Goal: Check status: Check status

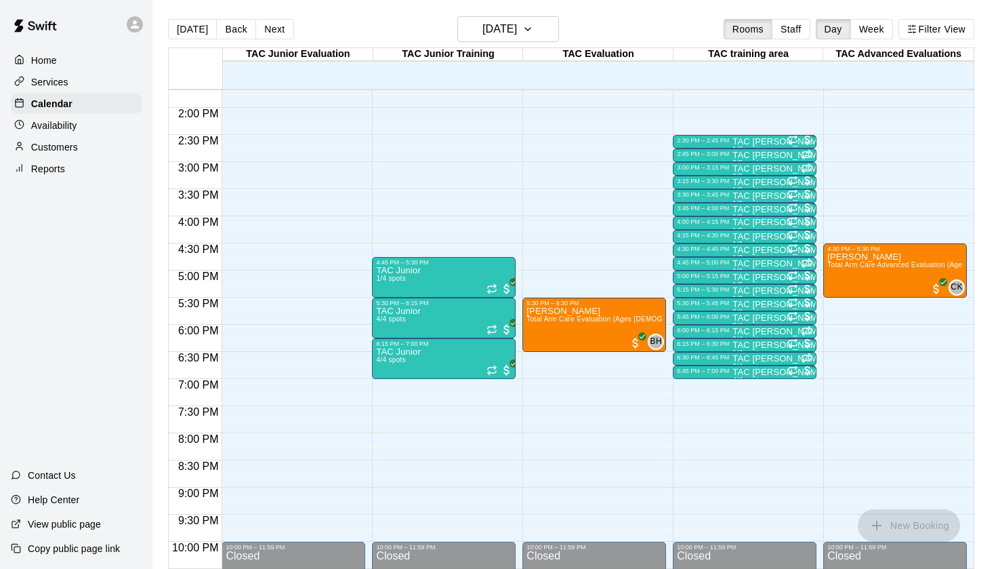
scroll to position [763, 0]
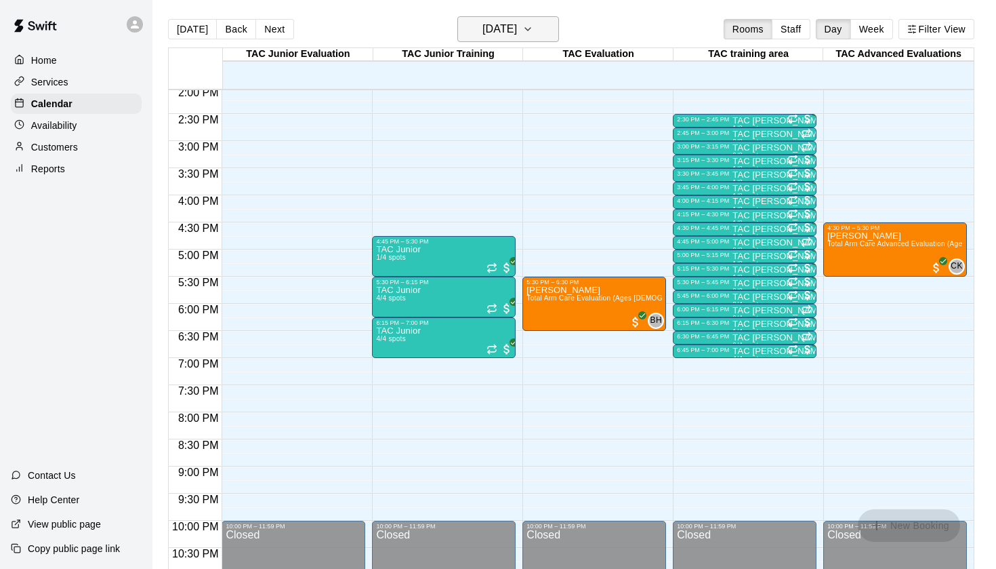
click at [517, 26] on h6 "[DATE]" at bounding box center [500, 29] width 35 height 19
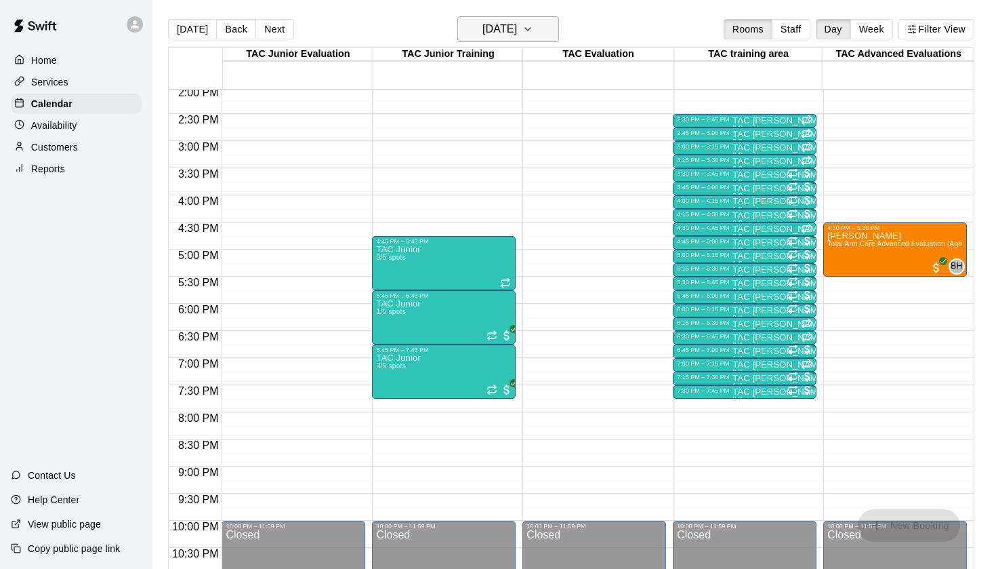
click at [517, 27] on h6 "[DATE]" at bounding box center [500, 29] width 35 height 19
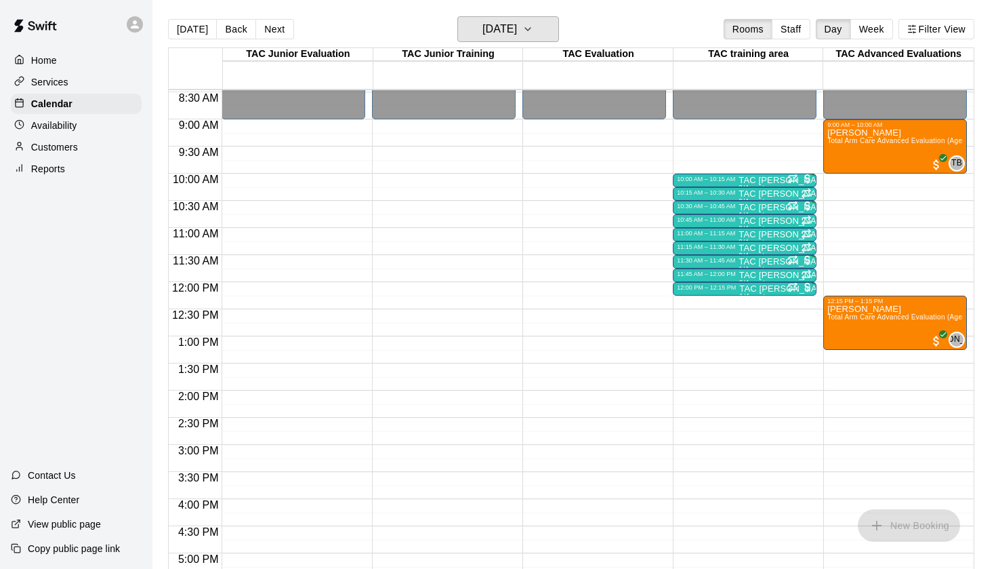
scroll to position [472, 0]
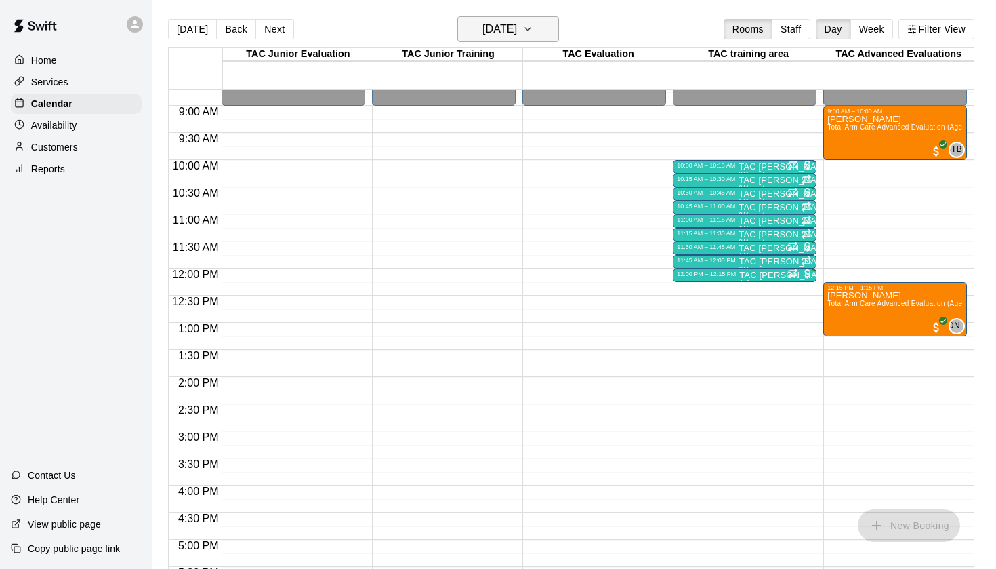
click at [538, 39] on button "[DATE]" at bounding box center [509, 29] width 102 height 26
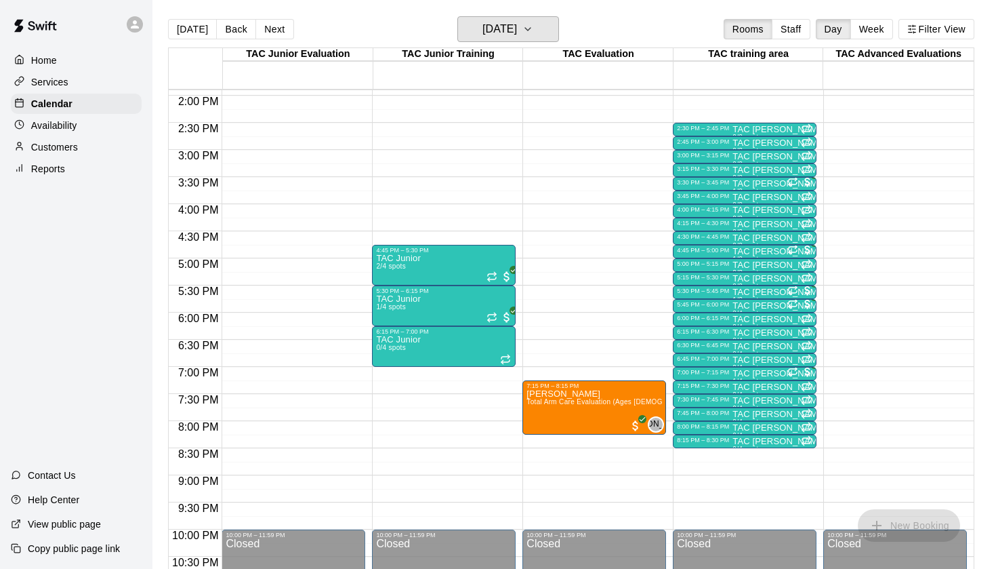
scroll to position [761, 0]
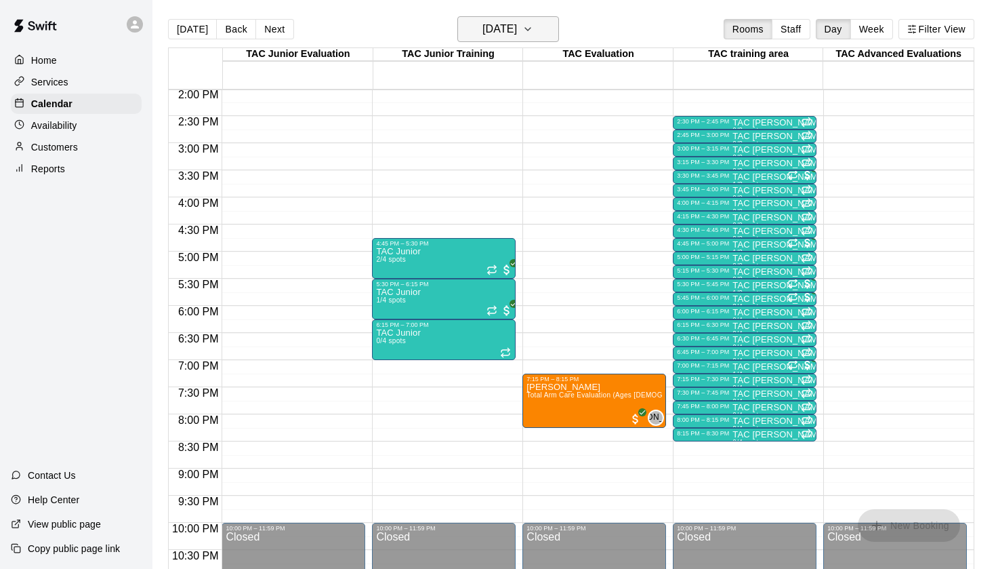
click at [517, 34] on h6 "[DATE]" at bounding box center [500, 29] width 35 height 19
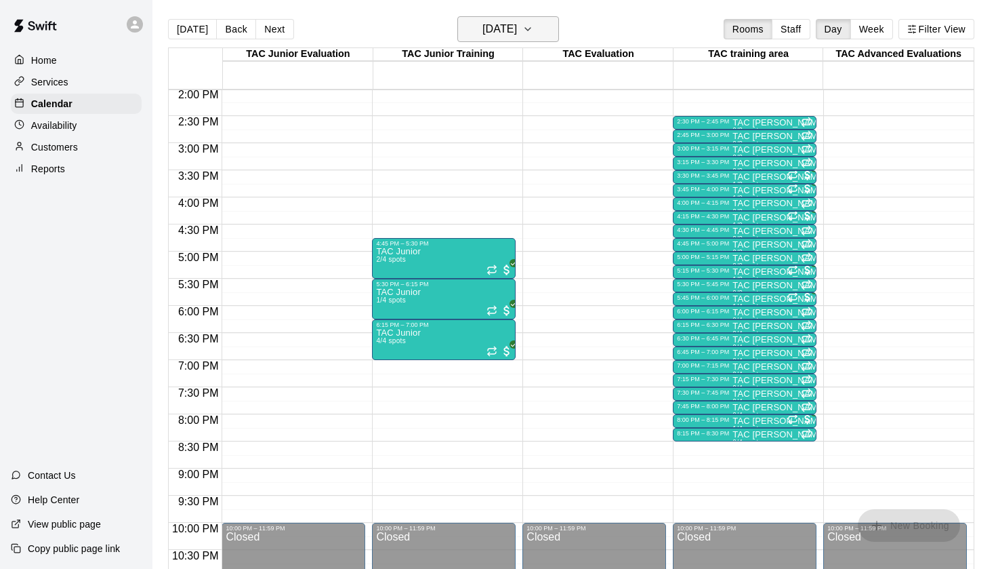
click at [517, 37] on h6 "[DATE]" at bounding box center [500, 29] width 35 height 19
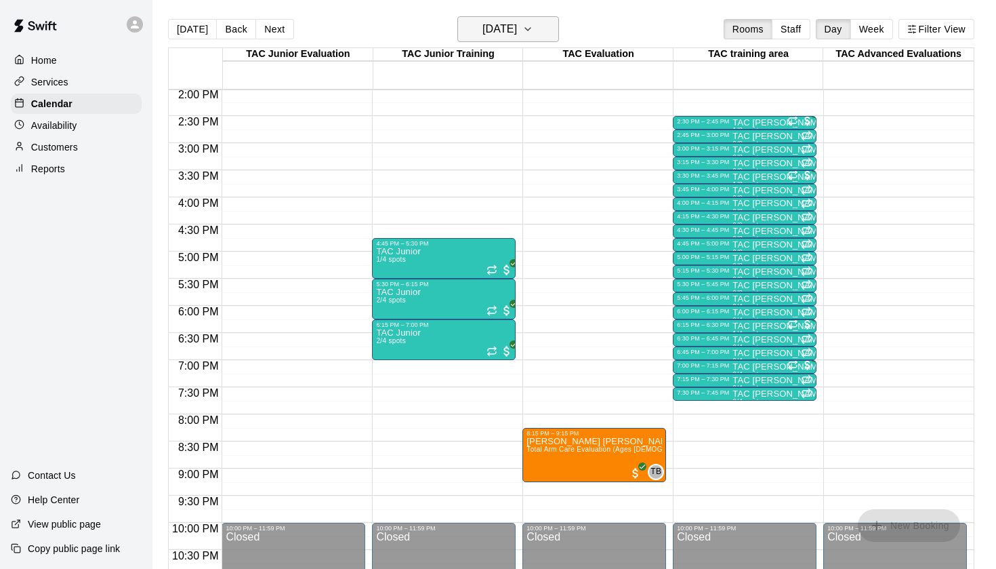
click at [517, 39] on h6 "[DATE]" at bounding box center [500, 29] width 35 height 19
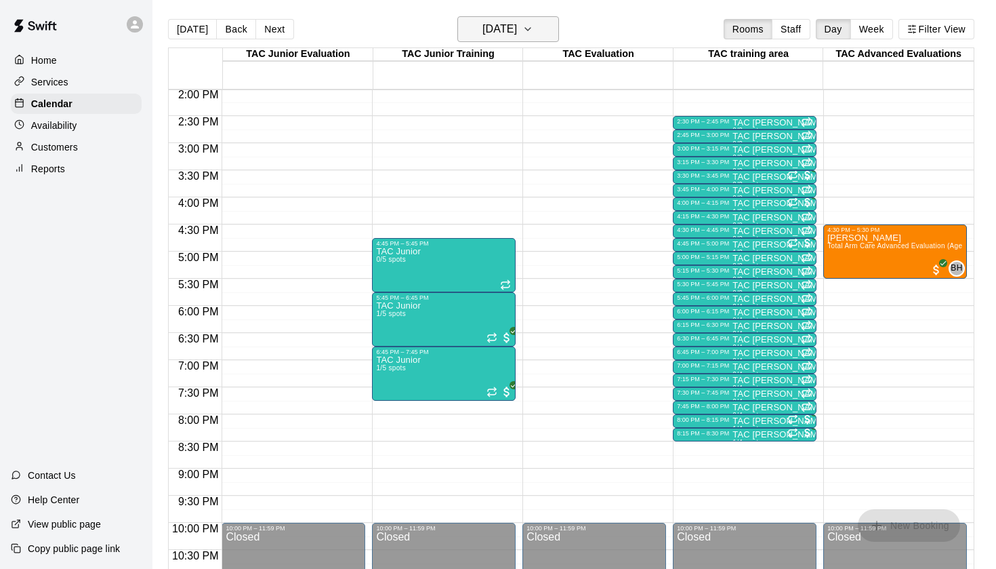
click at [540, 35] on button "[DATE]" at bounding box center [509, 29] width 102 height 26
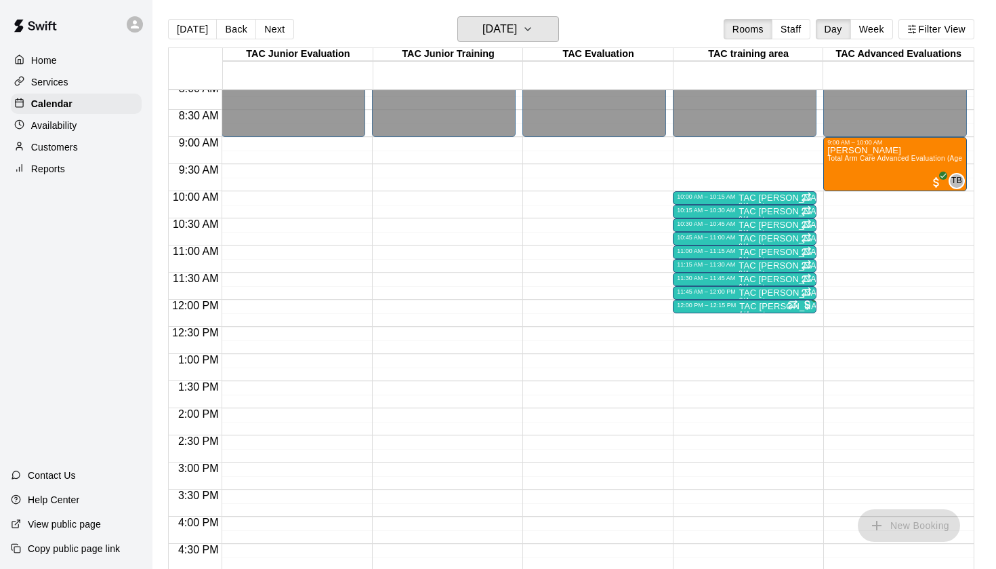
scroll to position [441, 0]
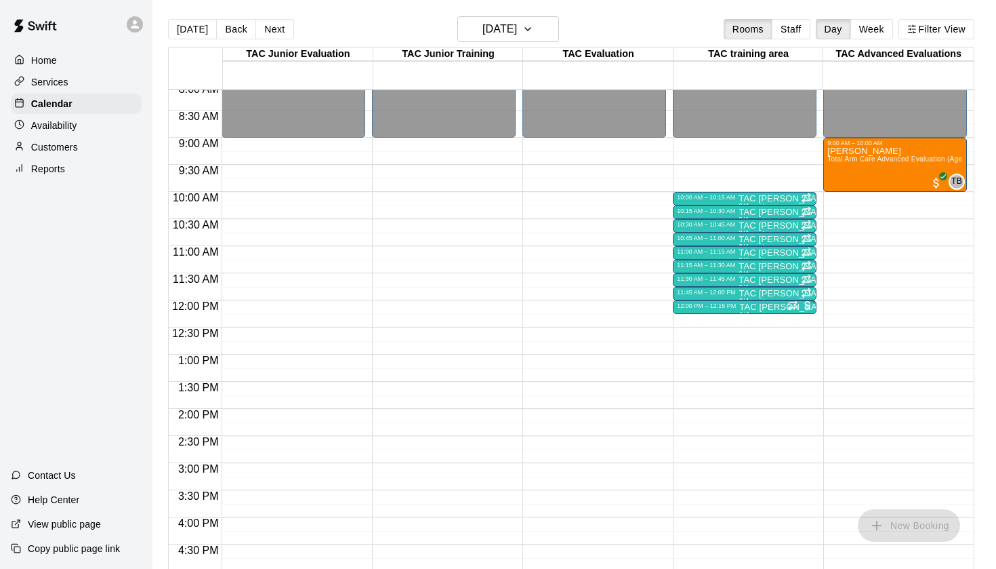
click at [68, 166] on div "Reports" at bounding box center [76, 169] width 131 height 20
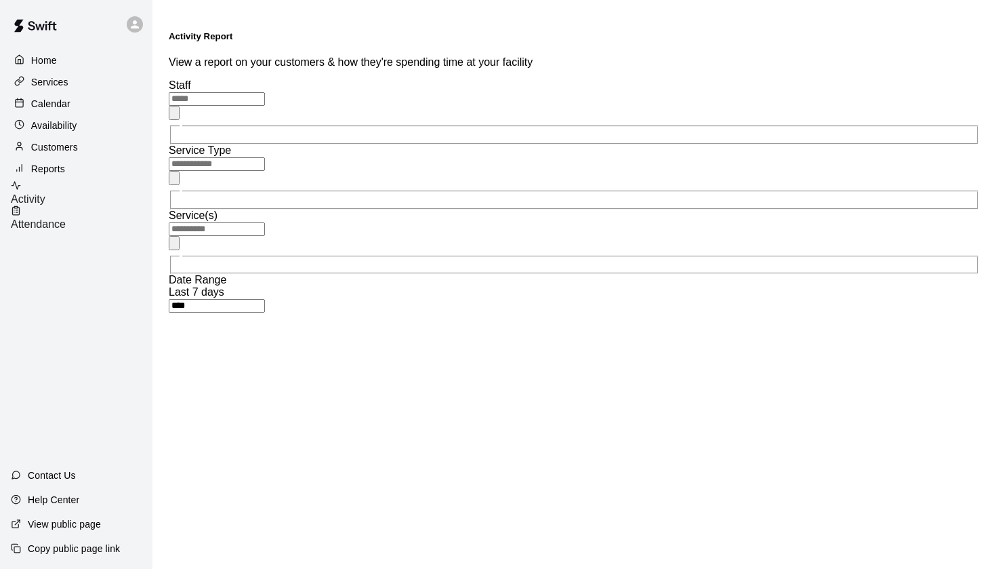
click at [66, 218] on span "Attendance" at bounding box center [38, 224] width 55 height 12
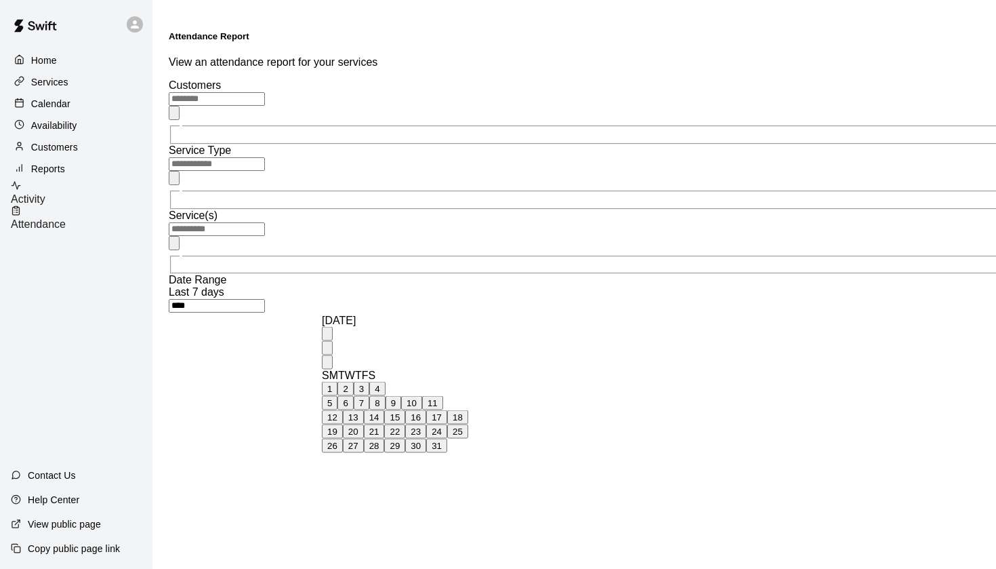
click at [405, 424] on button "15" at bounding box center [394, 417] width 21 height 14
type input "**********"
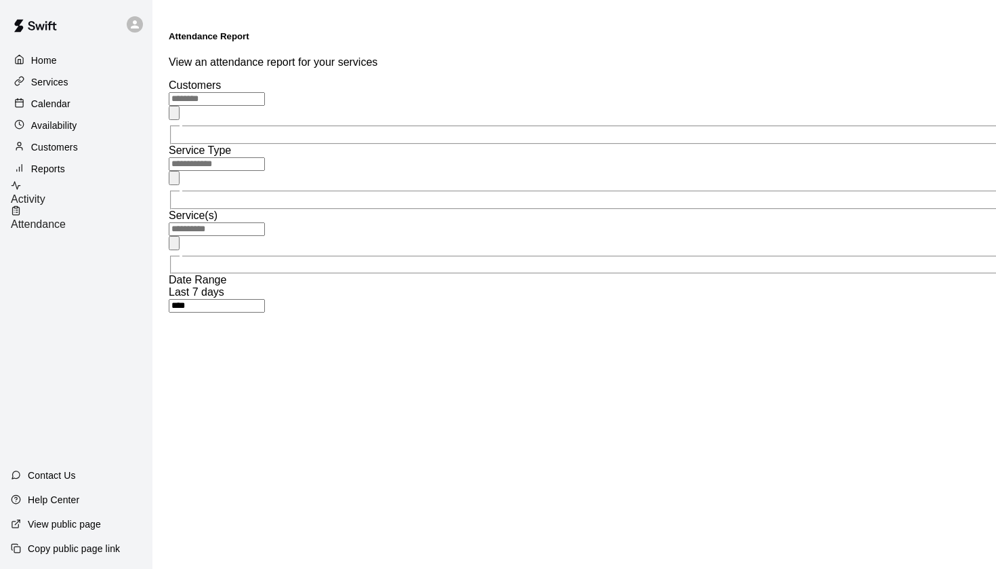
type input "******"
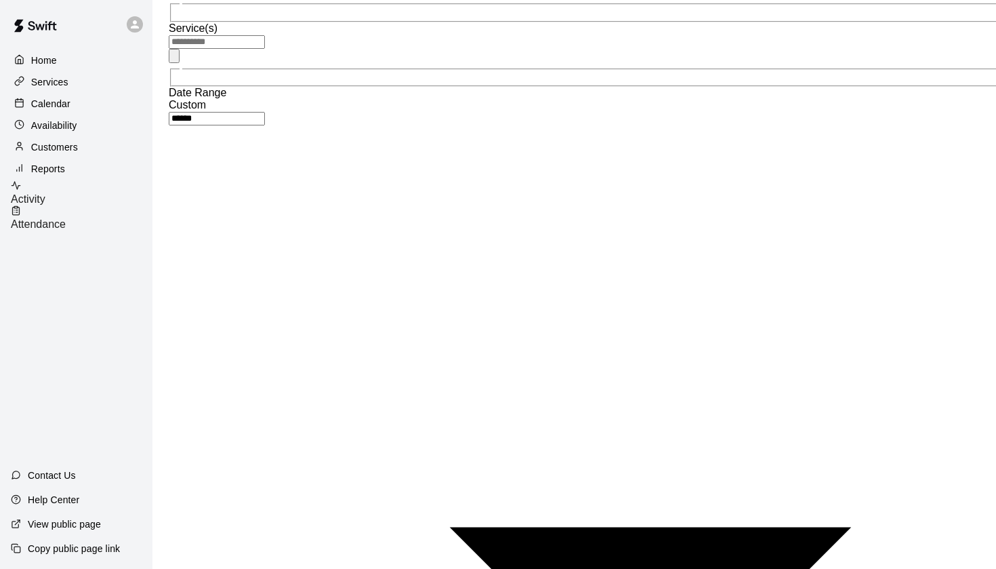
scroll to position [312, 0]
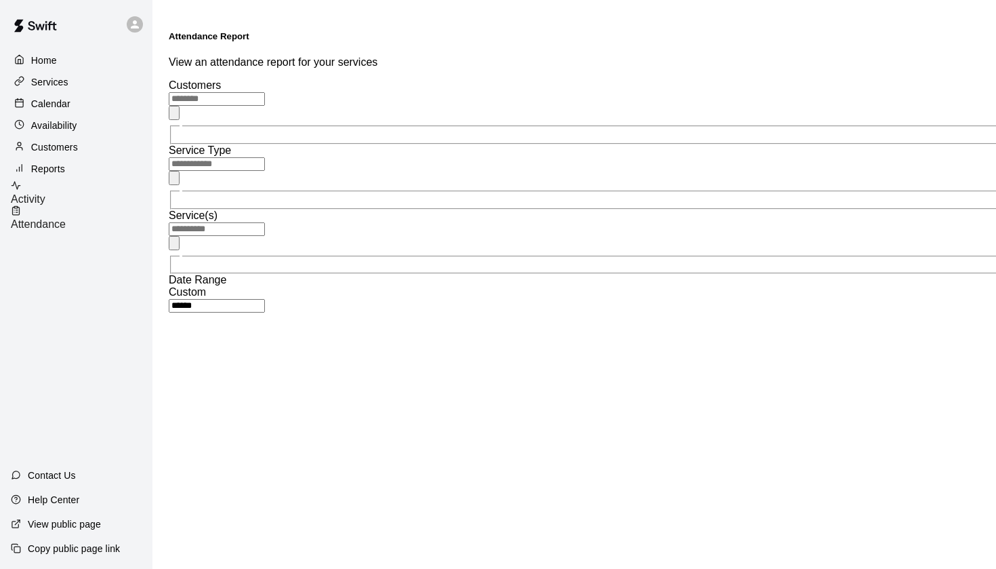
scroll to position [0, 0]
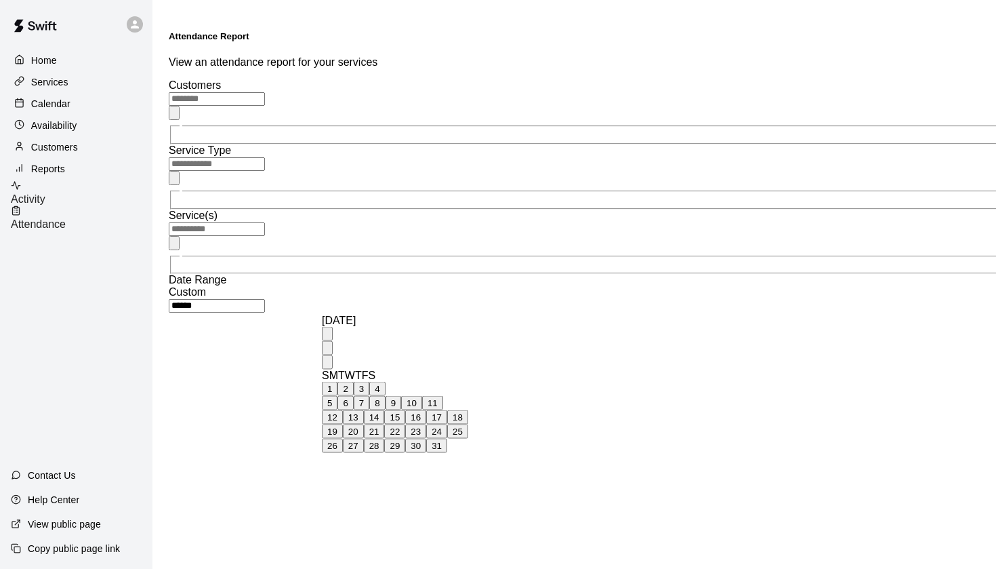
click at [426, 424] on button "16" at bounding box center [415, 417] width 21 height 14
type input "**********"
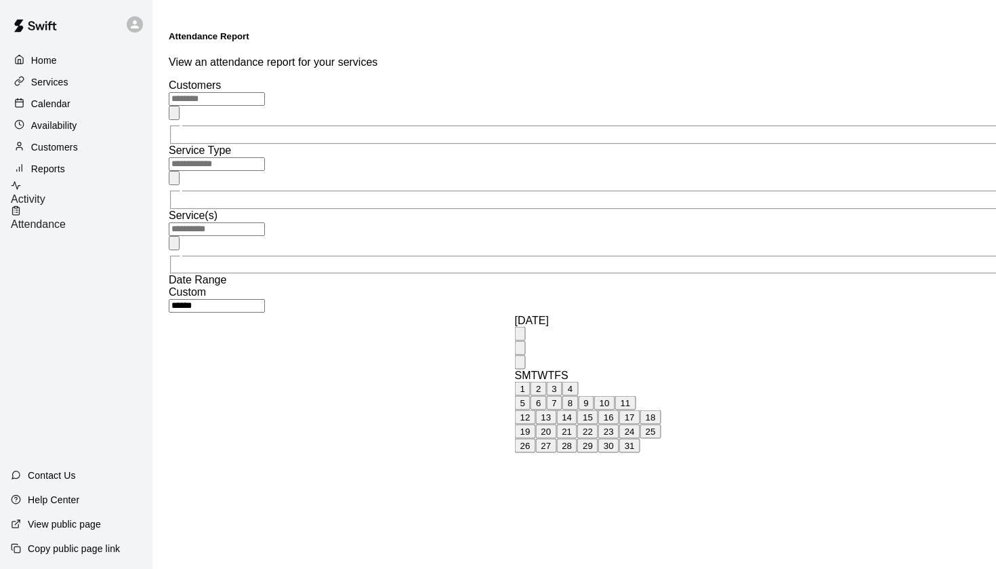
click at [620, 424] on button "16" at bounding box center [609, 417] width 21 height 14
type input "**********"
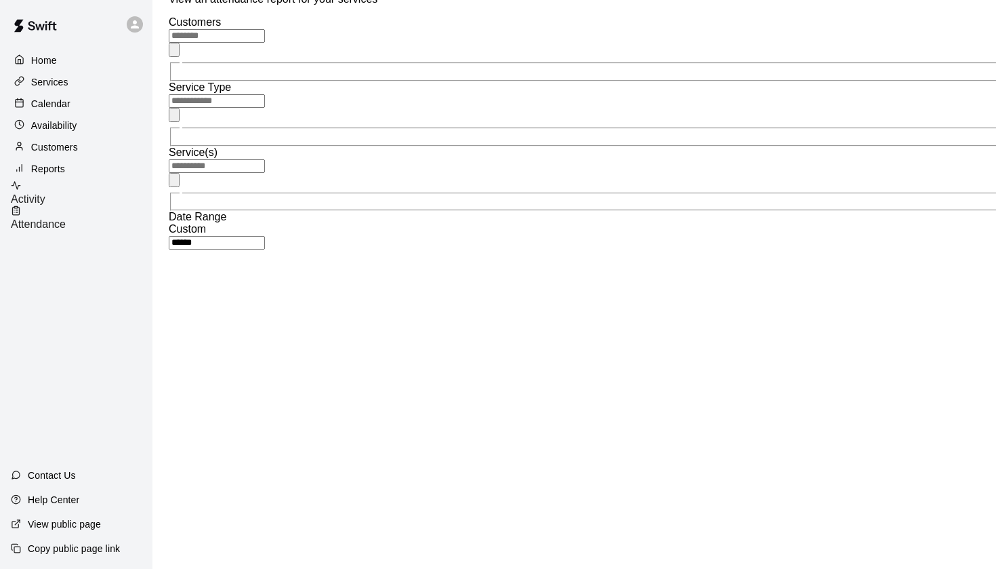
scroll to position [68, 0]
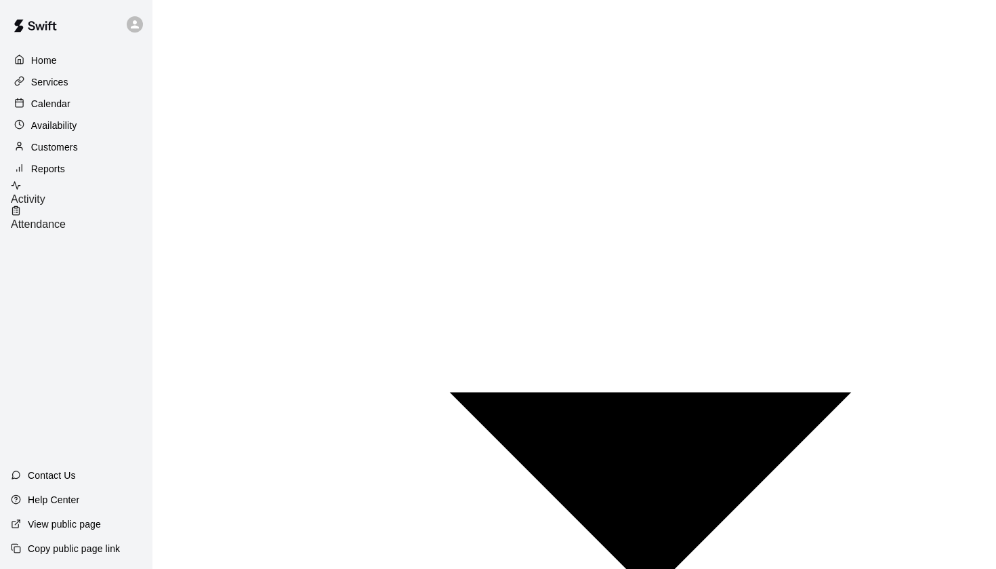
scroll to position [321, 0]
click at [59, 108] on p "Calendar" at bounding box center [50, 104] width 39 height 14
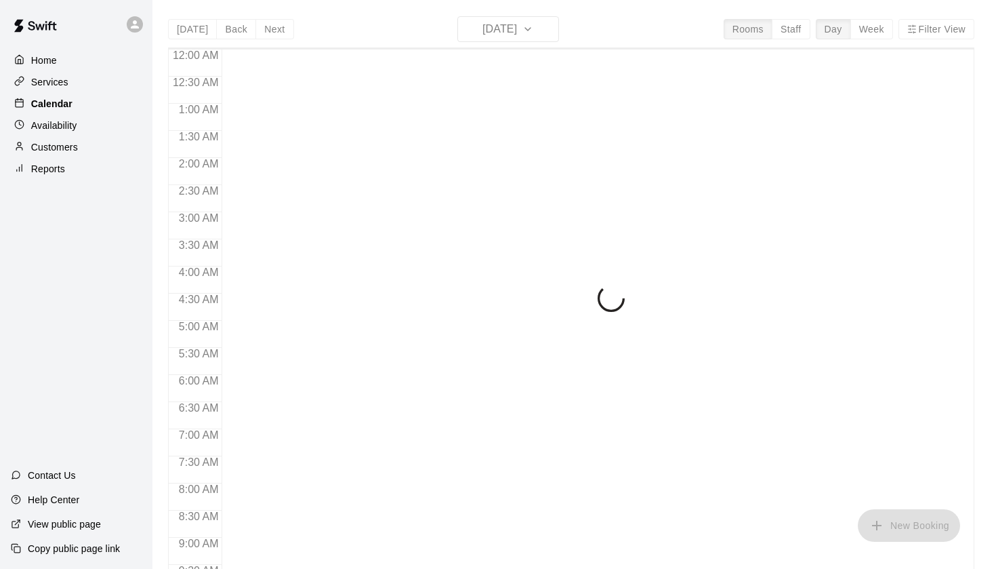
scroll to position [466, 0]
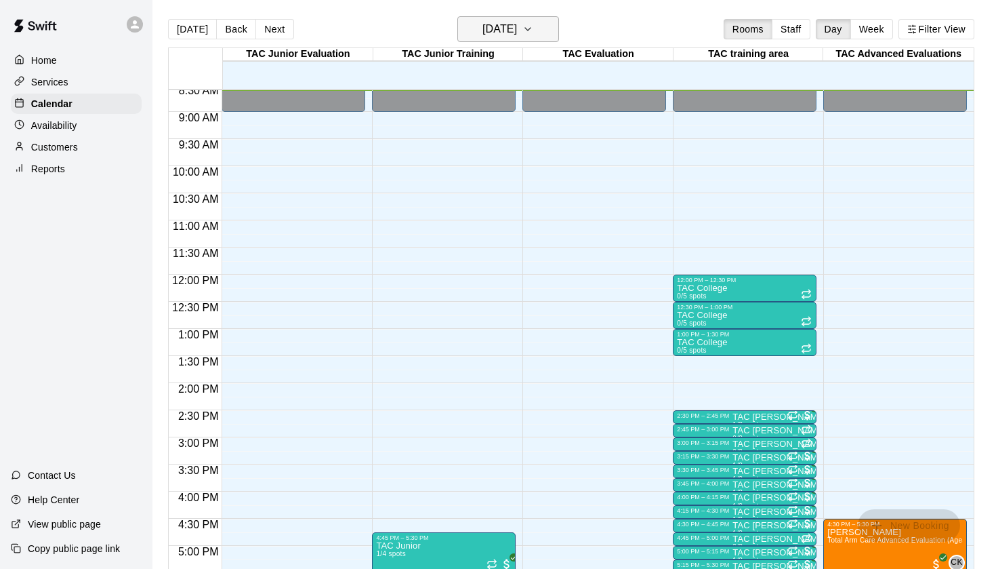
click at [529, 40] on button "[DATE]" at bounding box center [509, 29] width 102 height 26
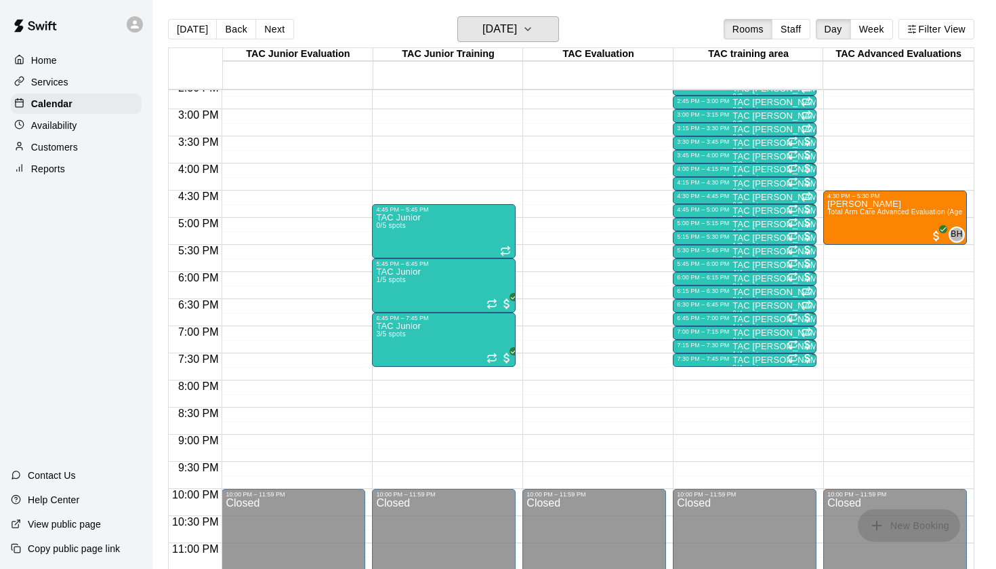
scroll to position [794, 0]
